Goal: Information Seeking & Learning: Learn about a topic

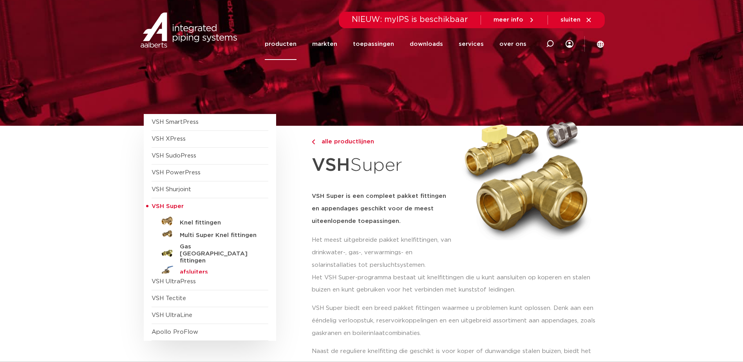
click at [191, 269] on h5 "afsluiters" at bounding box center [219, 272] width 78 height 7
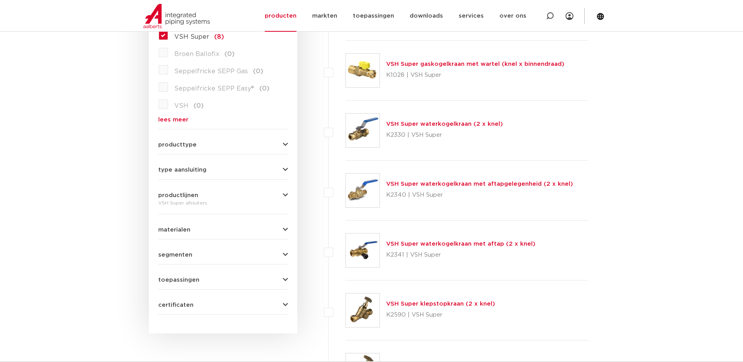
scroll to position [235, 0]
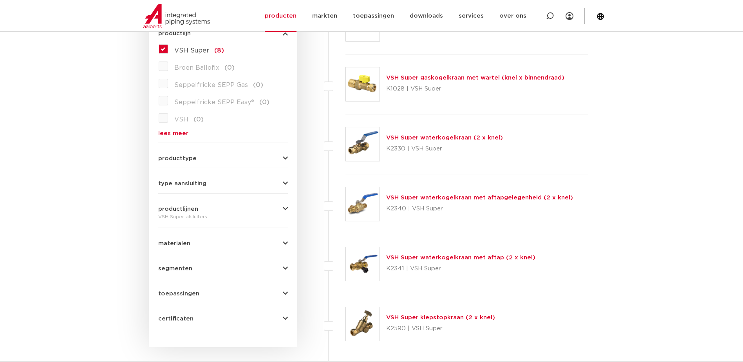
click at [230, 159] on button "producttype" at bounding box center [223, 158] width 130 height 6
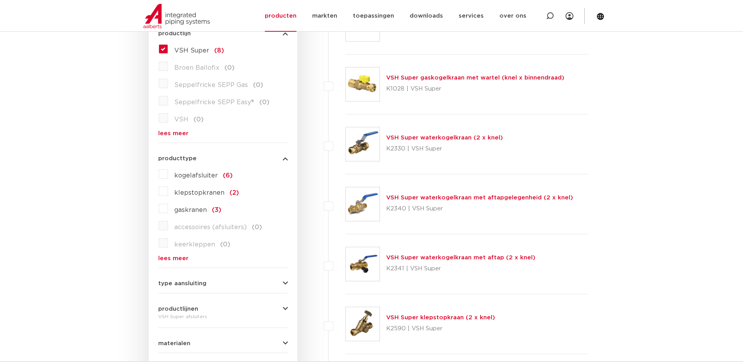
click at [168, 173] on label "kogelafsluiter (6)" at bounding box center [200, 174] width 65 height 13
click at [0, 0] on input "kogelafsluiter (6)" at bounding box center [0, 0] width 0 height 0
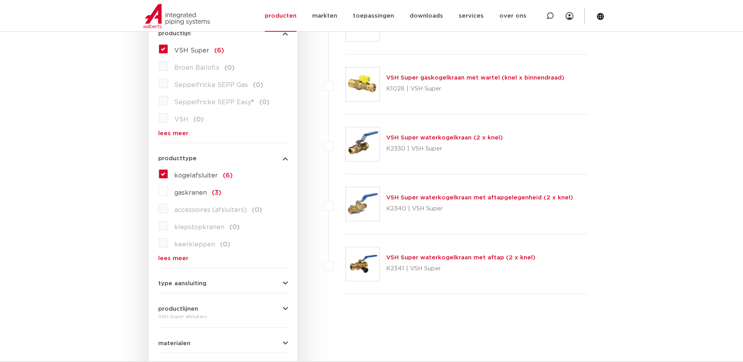
scroll to position [274, 0]
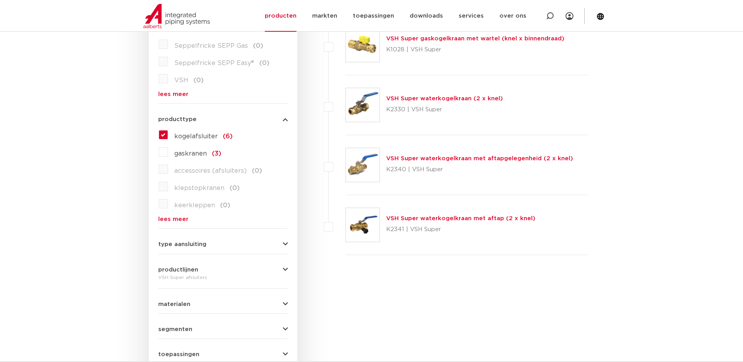
click at [345, 160] on label at bounding box center [345, 160] width 0 height 0
checkbox input "true"
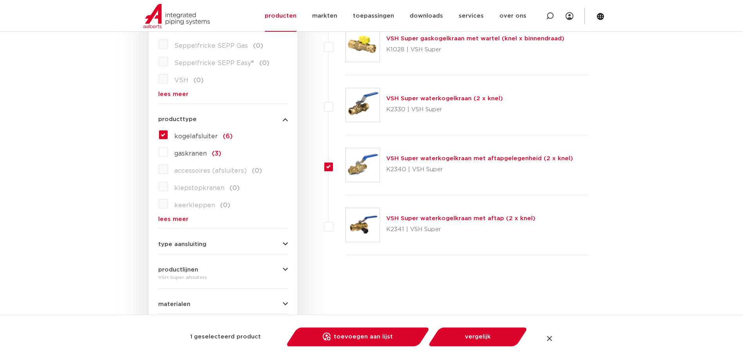
click at [409, 158] on link "VSH Super waterkogelkraan met aftapgelegenheid (2 x knel)" at bounding box center [479, 158] width 187 height 6
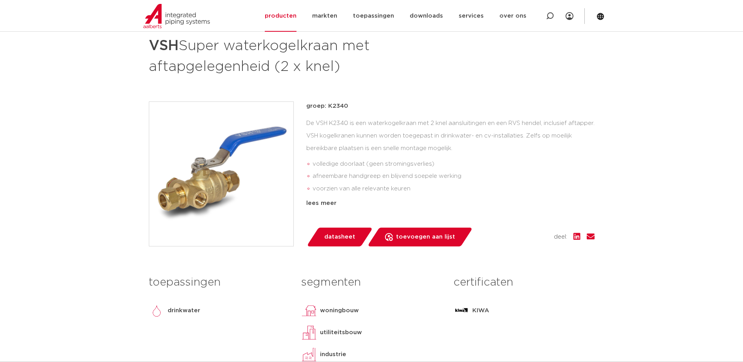
scroll to position [157, 0]
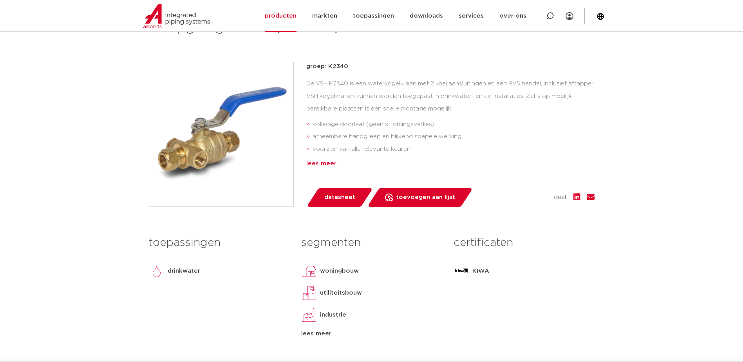
click at [332, 164] on div "lees meer" at bounding box center [450, 163] width 288 height 9
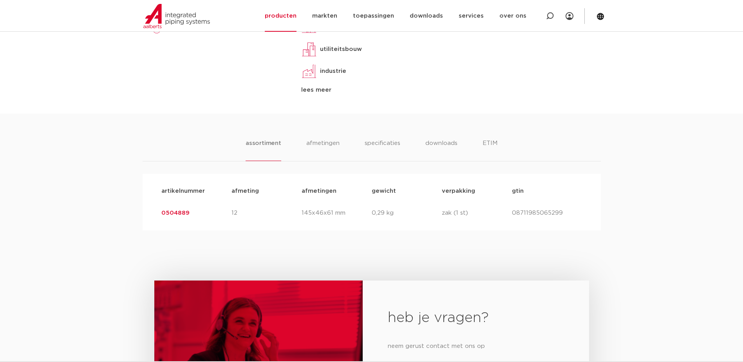
scroll to position [470, 0]
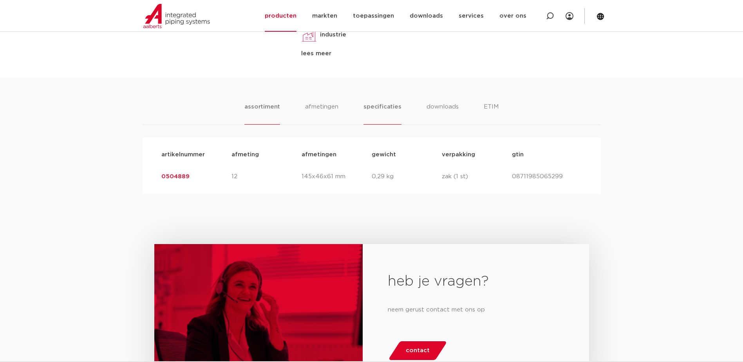
click at [389, 107] on li "specificaties" at bounding box center [382, 113] width 38 height 22
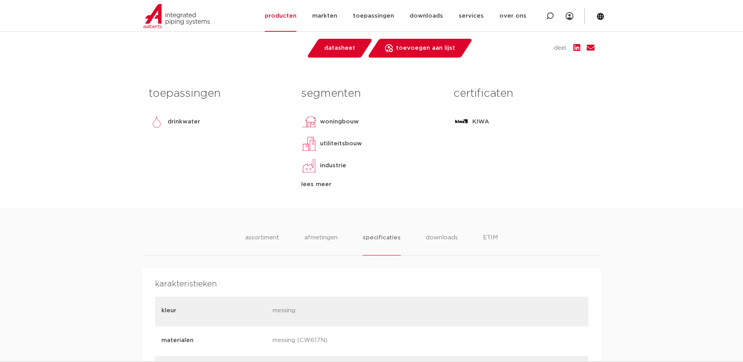
scroll to position [352, 0]
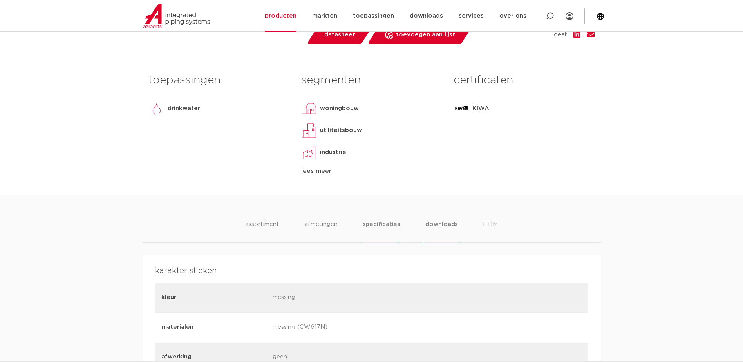
click at [453, 226] on li "downloads" at bounding box center [441, 231] width 32 height 22
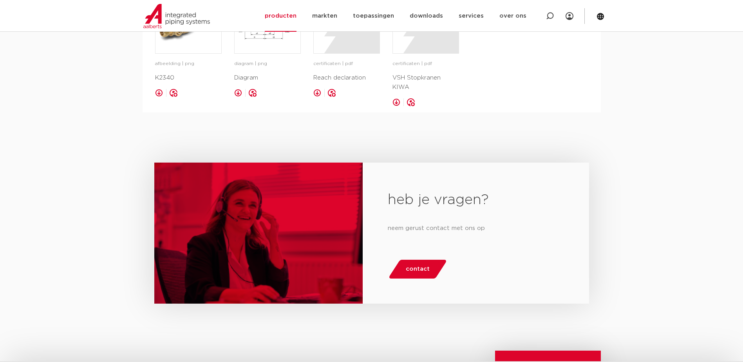
scroll to position [509, 0]
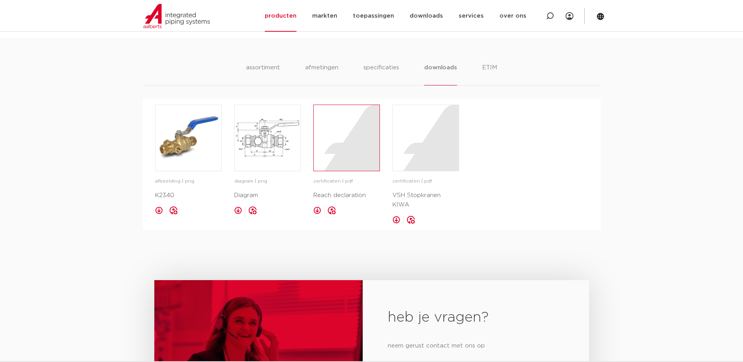
click at [350, 144] on div at bounding box center [347, 138] width 66 height 66
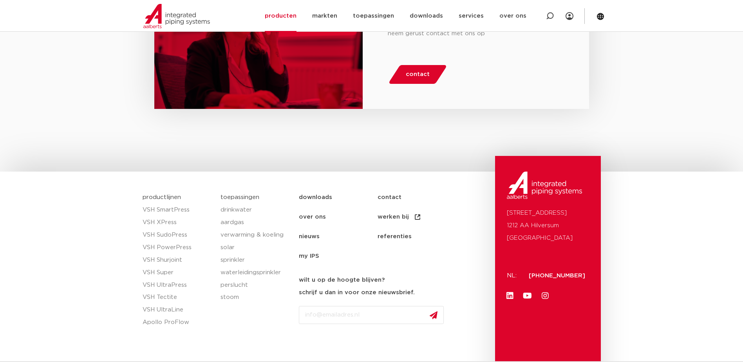
scroll to position [852, 0]
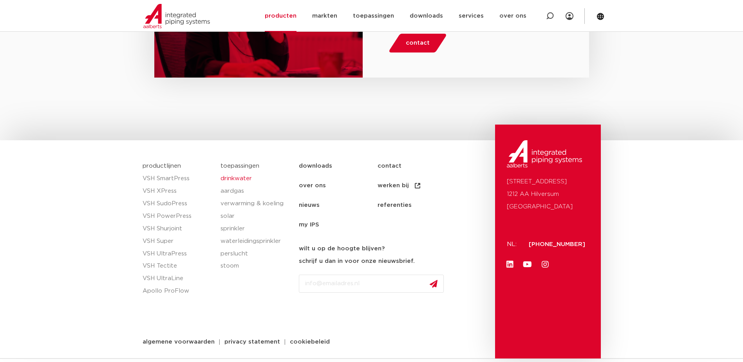
click at [231, 172] on link "drinkwater" at bounding box center [255, 178] width 70 height 13
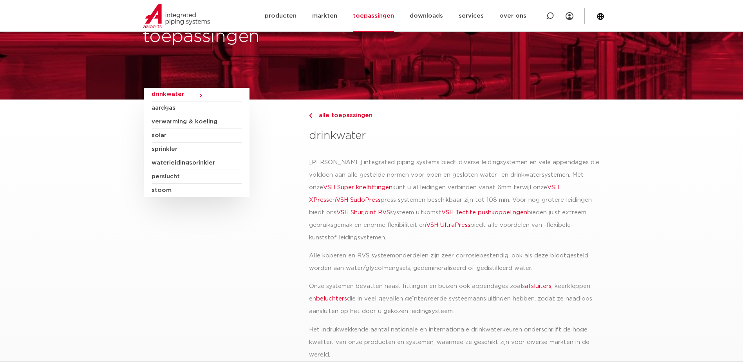
scroll to position [39, 0]
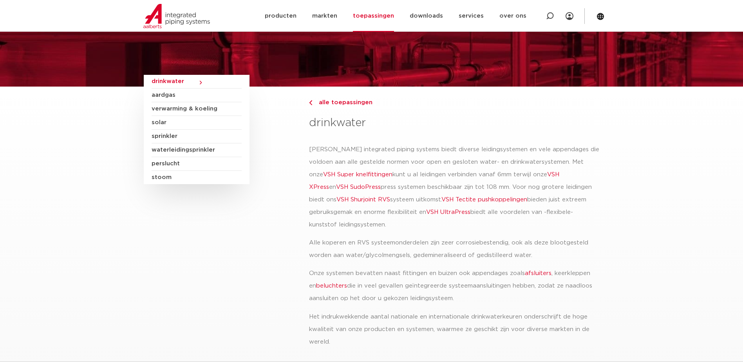
click at [532, 273] on link "afsluiters" at bounding box center [538, 273] width 27 height 6
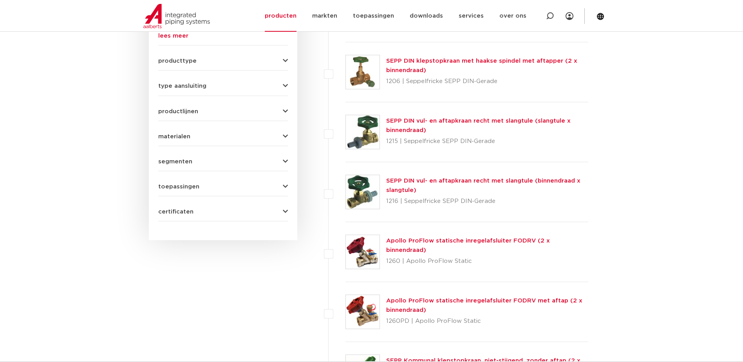
scroll to position [509, 0]
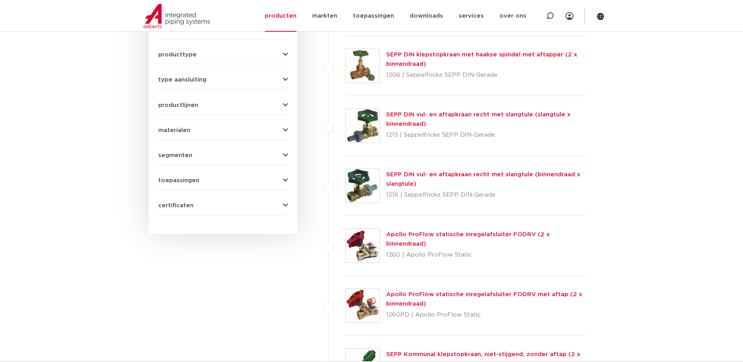
click at [184, 206] on span "certificaten" at bounding box center [175, 205] width 35 height 6
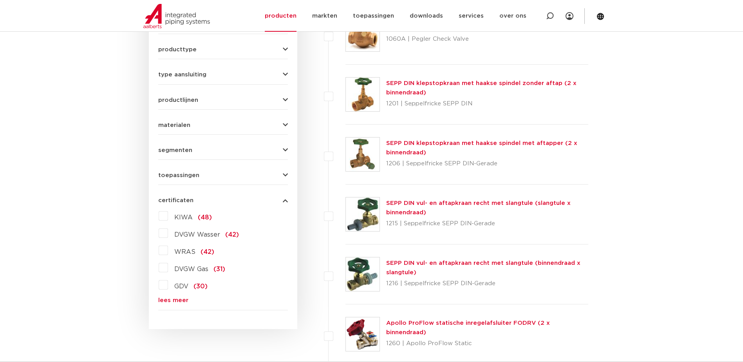
scroll to position [409, 0]
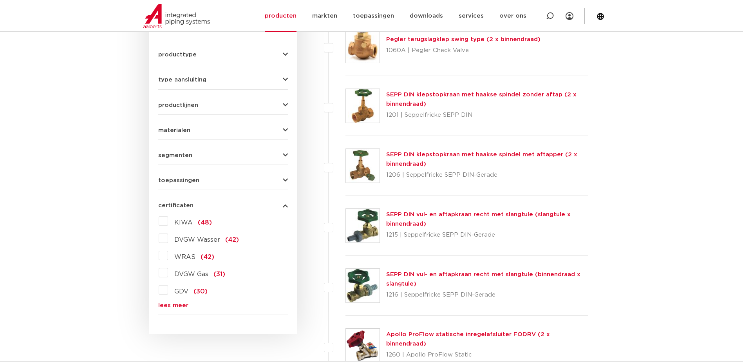
click at [168, 221] on label "KIWA (48)" at bounding box center [190, 221] width 44 height 13
click at [0, 0] on input "KIWA (48)" at bounding box center [0, 0] width 0 height 0
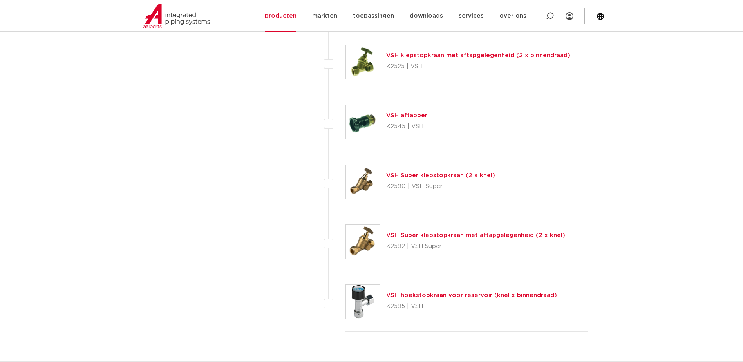
scroll to position [2836, 0]
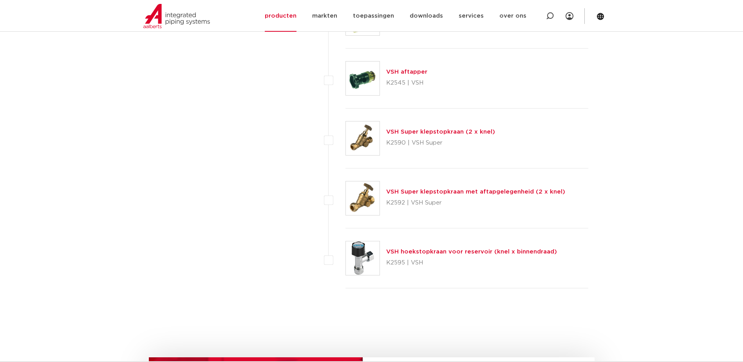
click at [442, 193] on link "VSH Super klepstopkraan met aftapgelegenheid (2 x knel)" at bounding box center [475, 192] width 179 height 6
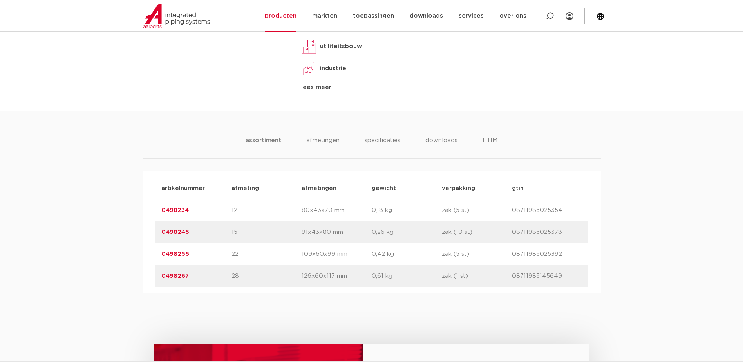
scroll to position [431, 0]
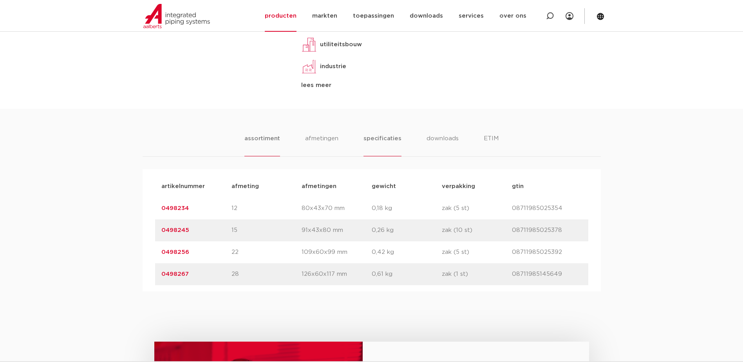
click at [383, 139] on li "specificaties" at bounding box center [382, 145] width 38 height 22
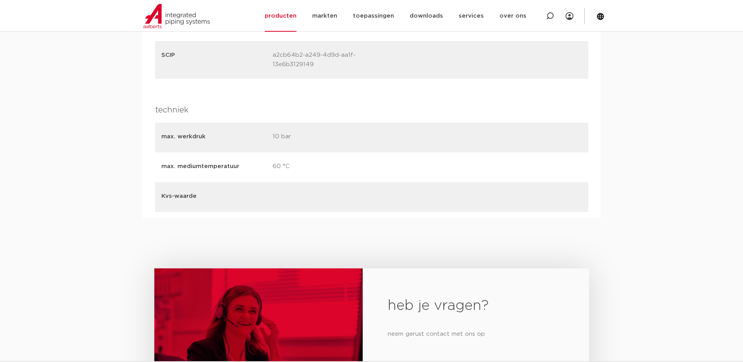
scroll to position [1018, 0]
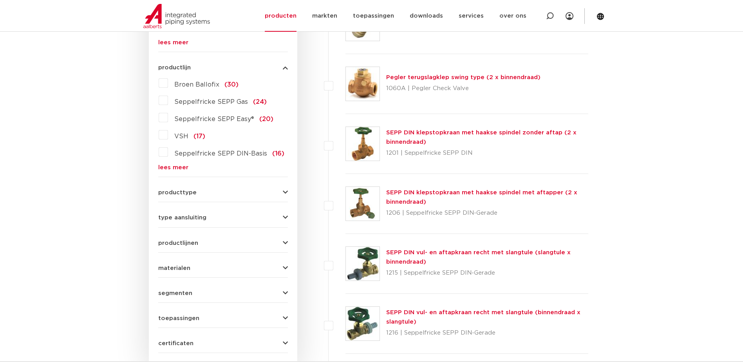
scroll to position [409, 0]
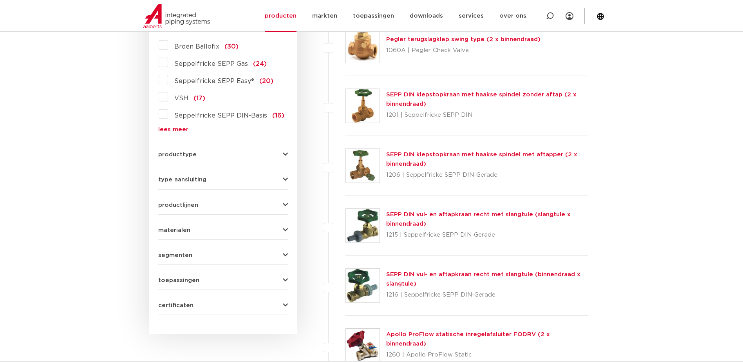
click at [221, 293] on form "zoek op naam of productnummer afsluiters alle categorieën fittingen afsluiters …" at bounding box center [223, 86] width 130 height 455
click at [224, 299] on div "certificaten KIWA (48) DVGW Wasser (42) WRAS (42) DVGW Gas (31) GDV (30) SINTEF…" at bounding box center [223, 302] width 130 height 12
drag, startPoint x: 224, startPoint y: 306, endPoint x: 230, endPoint y: 306, distance: 6.7
click at [224, 306] on button "certificaten" at bounding box center [223, 305] width 130 height 6
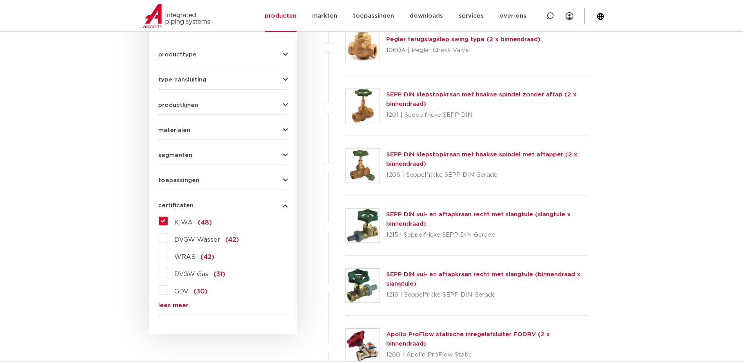
scroll to position [403, 0]
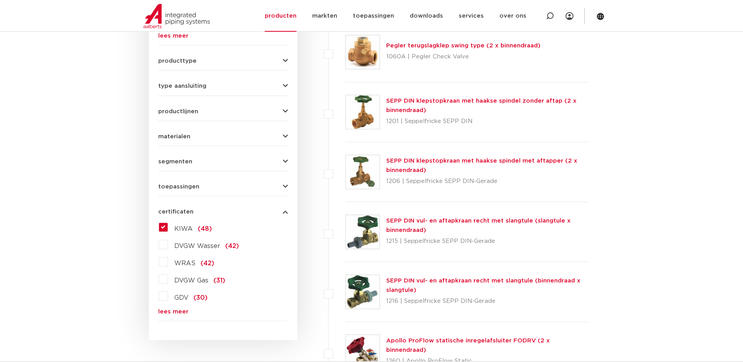
click at [274, 185] on button "toepassingen" at bounding box center [223, 187] width 130 height 6
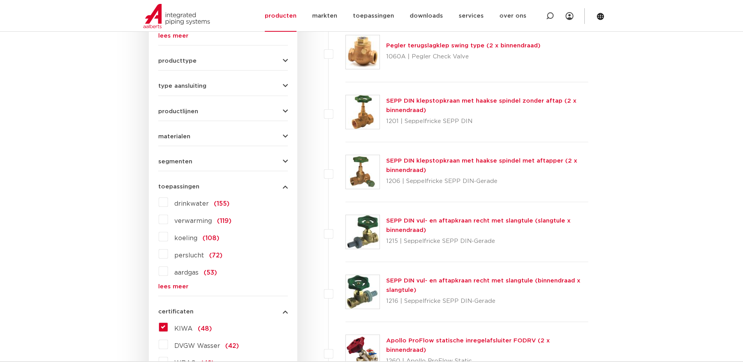
click at [175, 283] on link "lees meer" at bounding box center [223, 286] width 130 height 6
click at [168, 202] on label "drinkwater (155)" at bounding box center [198, 202] width 61 height 13
click at [0, 0] on input "drinkwater (155)" at bounding box center [0, 0] width 0 height 0
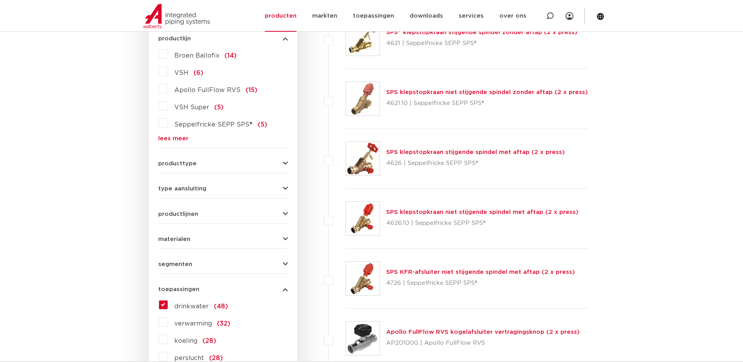
scroll to position [285, 0]
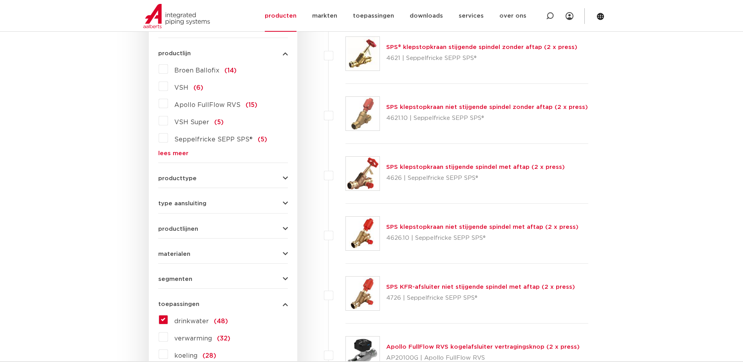
click at [248, 200] on button "type aansluiting" at bounding box center [223, 203] width 130 height 6
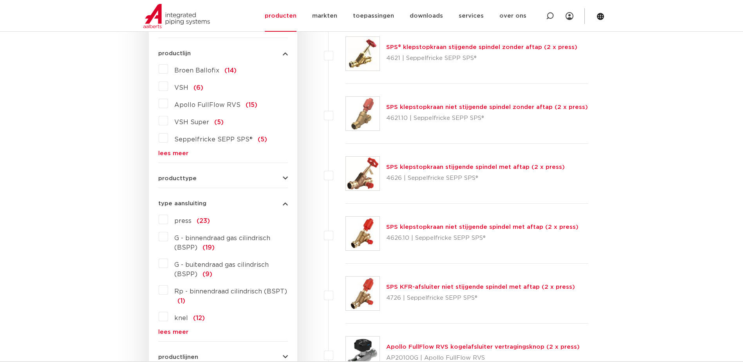
click at [166, 334] on link "lees meer" at bounding box center [223, 332] width 130 height 6
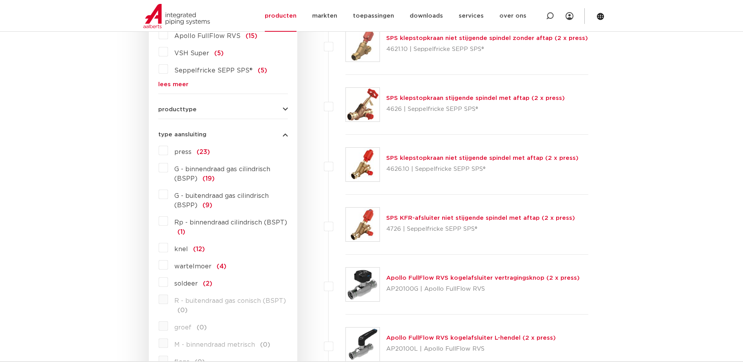
scroll to position [403, 0]
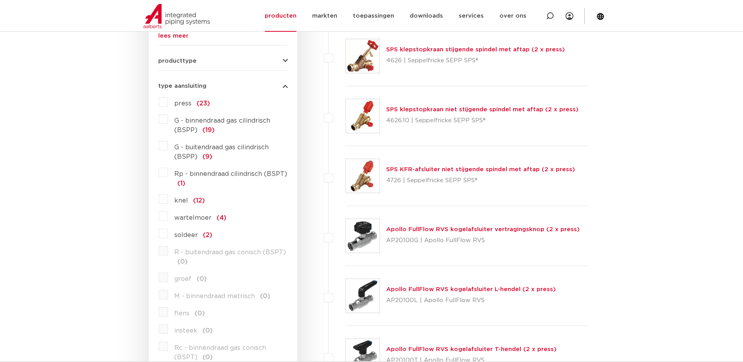
click at [168, 200] on label "knel (12)" at bounding box center [186, 199] width 37 height 13
click at [0, 0] on input "knel (12)" at bounding box center [0, 0] width 0 height 0
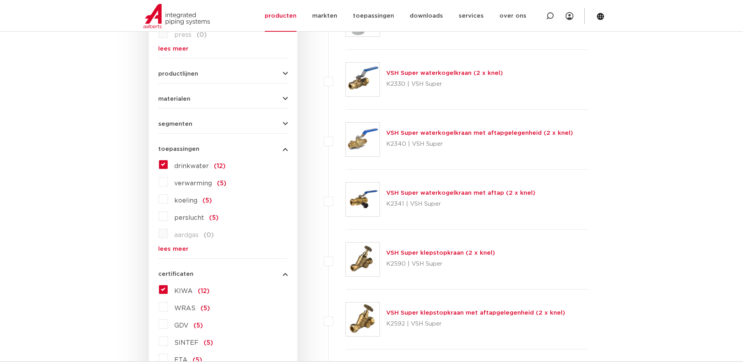
scroll to position [559, 0]
